Goal: Book appointment/travel/reservation

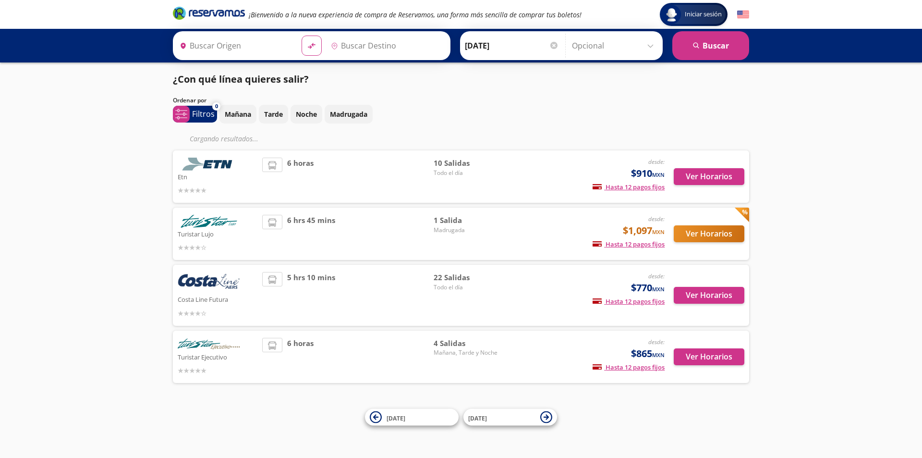
type input "[GEOGRAPHIC_DATA], [GEOGRAPHIC_DATA]"
type input "Acapulco, [GEOGRAPHIC_DATA]"
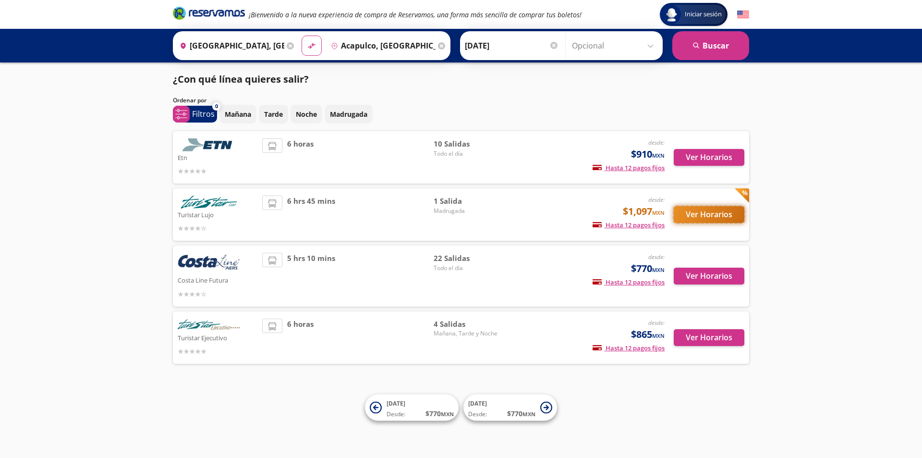
click at [711, 215] on button "Ver Horarios" at bounding box center [709, 214] width 71 height 17
click at [546, 175] on div "desde: $910 MXN Hasta 12 pagos fijos Pagos fijos en compras mayores a $30 MXN, …" at bounding box center [585, 157] width 159 height 38
click at [683, 152] on button "Ver Horarios" at bounding box center [709, 157] width 71 height 17
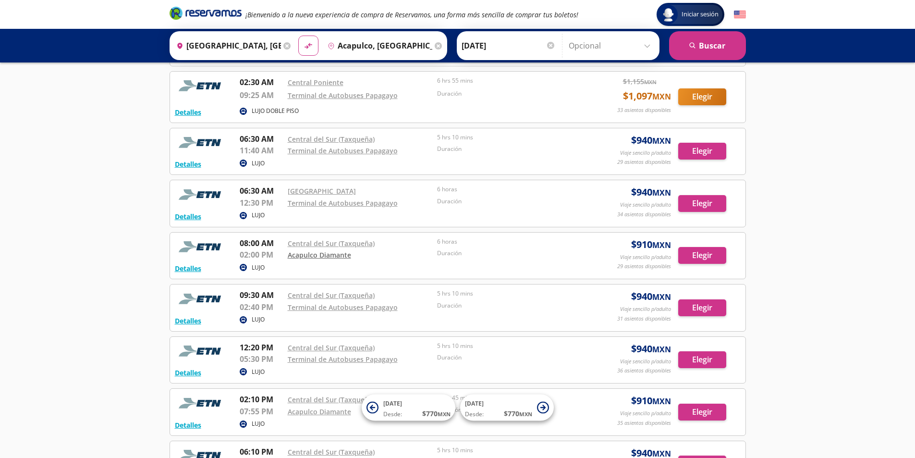
scroll to position [144, 0]
